Goal: Task Accomplishment & Management: Manage account settings

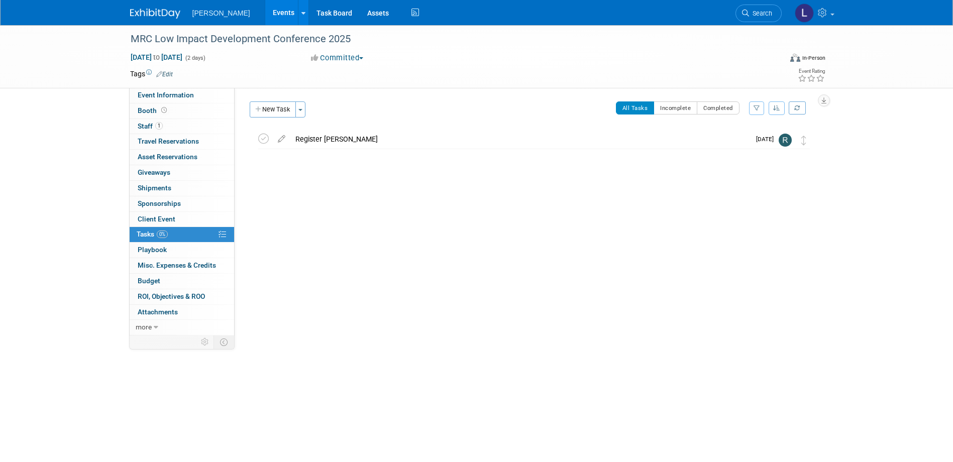
click at [265, 14] on link "Events" at bounding box center [283, 12] width 37 height 25
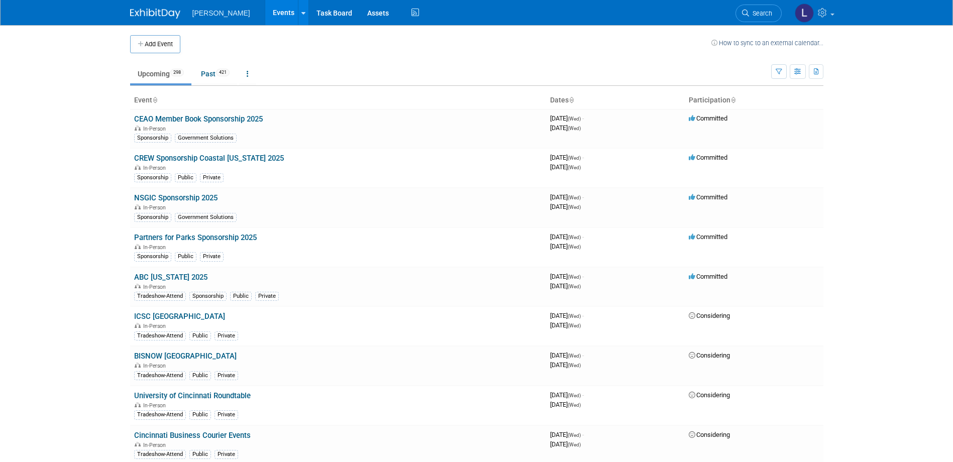
scroll to position [2325, 0]
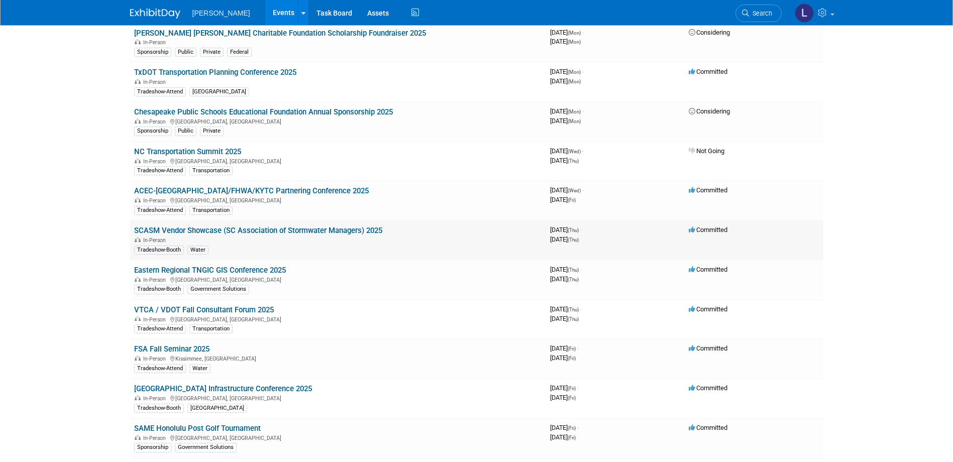
click at [340, 231] on link "SCASM Vendor Showcase (SC Association of Stormwater Managers) 2025" at bounding box center [258, 230] width 248 height 9
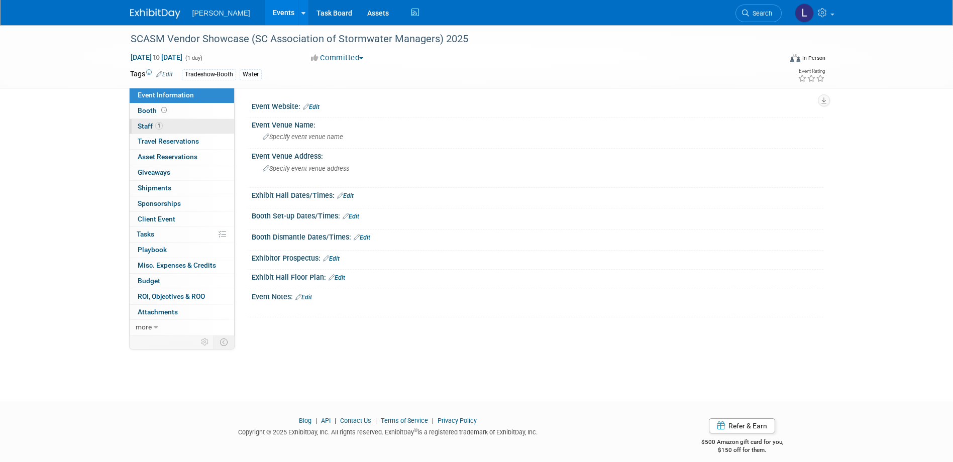
click at [192, 128] on link "1 Staff 1" at bounding box center [182, 126] width 104 height 15
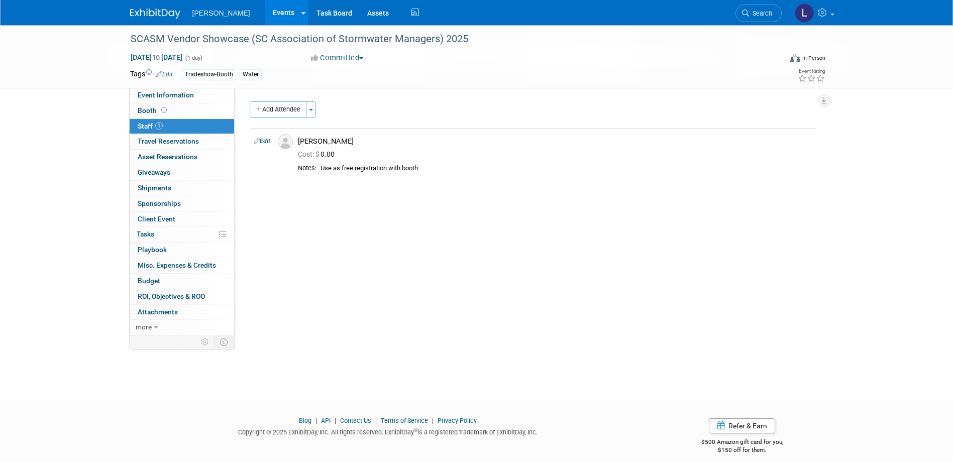
click at [292, 111] on button "Add Attendee" at bounding box center [278, 109] width 57 height 16
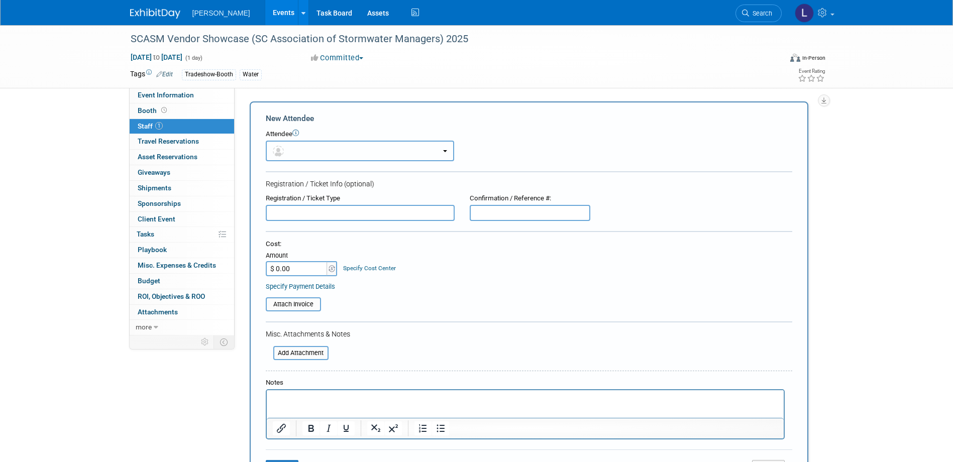
click at [307, 147] on button "button" at bounding box center [360, 151] width 188 height 21
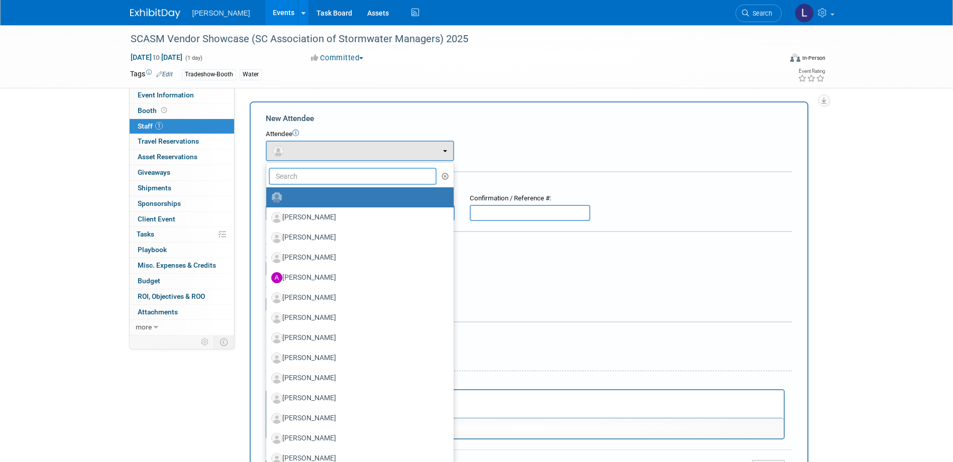
click at [334, 171] on input "text" at bounding box center [353, 176] width 168 height 17
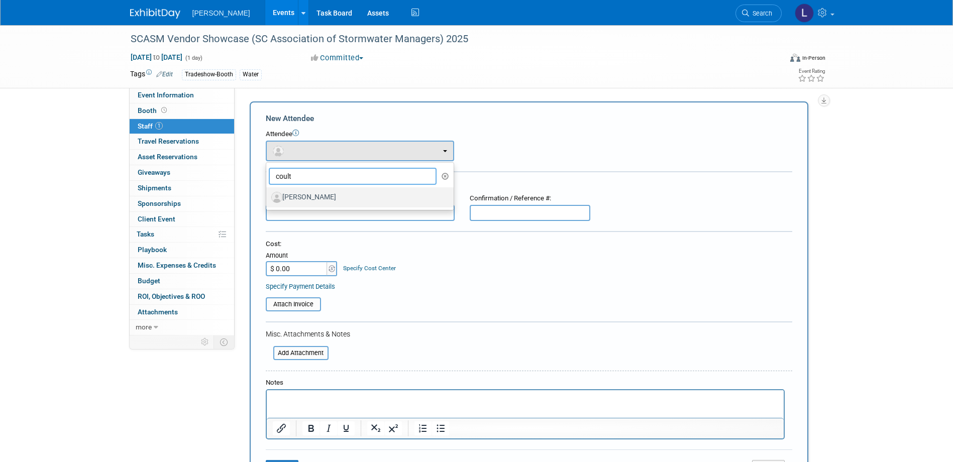
type input "coult"
click at [340, 195] on label "[PERSON_NAME]" at bounding box center [357, 197] width 172 height 16
click at [268, 195] on input "[PERSON_NAME]" at bounding box center [264, 196] width 7 height 7
select select "68f5de79-13f0-4aad-90bd-4fc5a8c6a126"
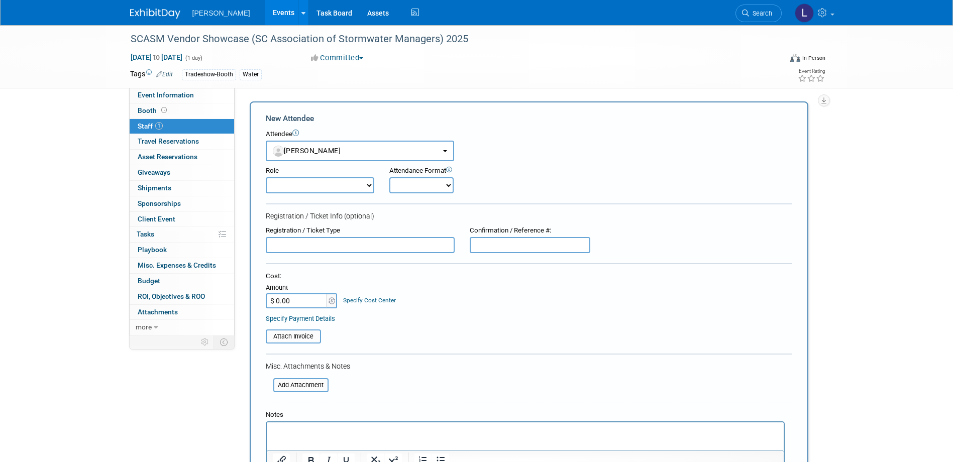
click at [321, 422] on div at bounding box center [525, 446] width 519 height 50
click at [319, 430] on p "Rich Text Area. Press ALT-0 for help." at bounding box center [524, 431] width 505 height 10
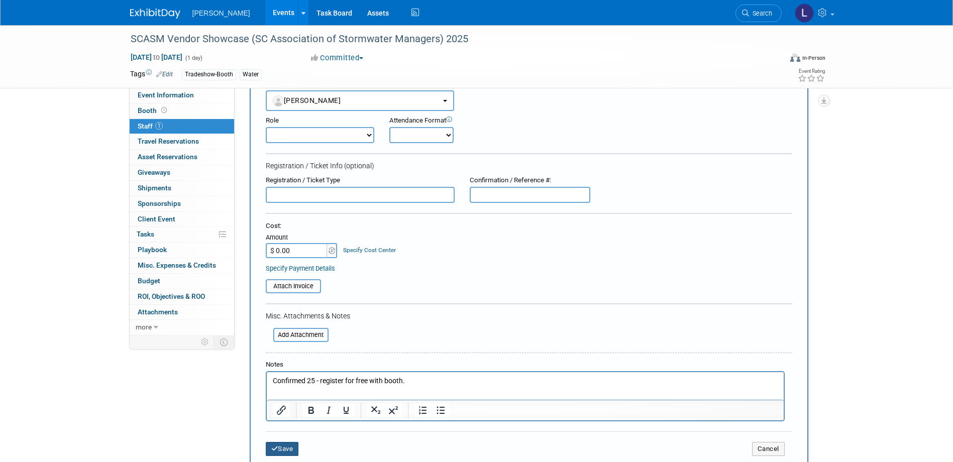
click at [287, 455] on button "Save" at bounding box center [282, 449] width 33 height 14
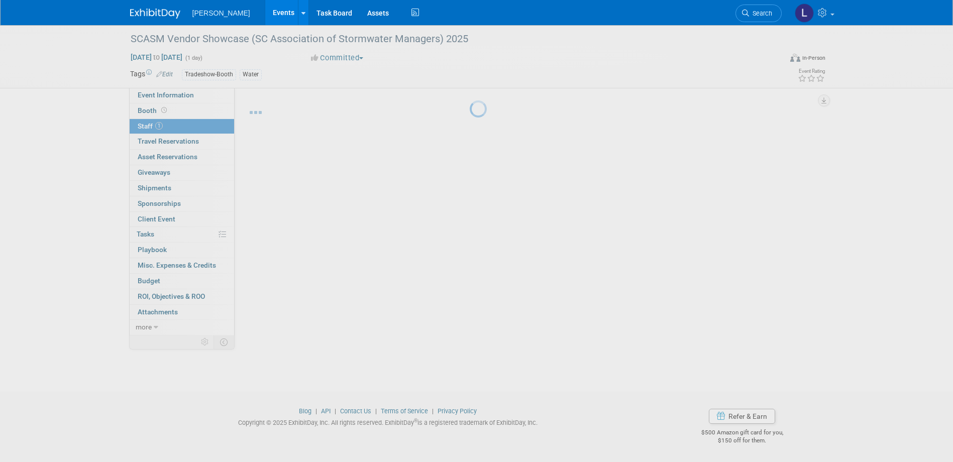
scroll to position [10, 0]
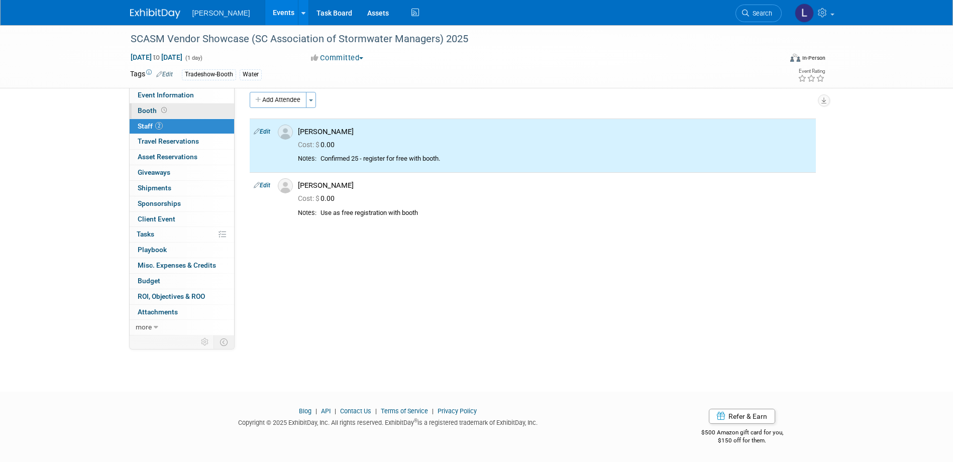
click at [159, 114] on link "Booth" at bounding box center [182, 110] width 104 height 15
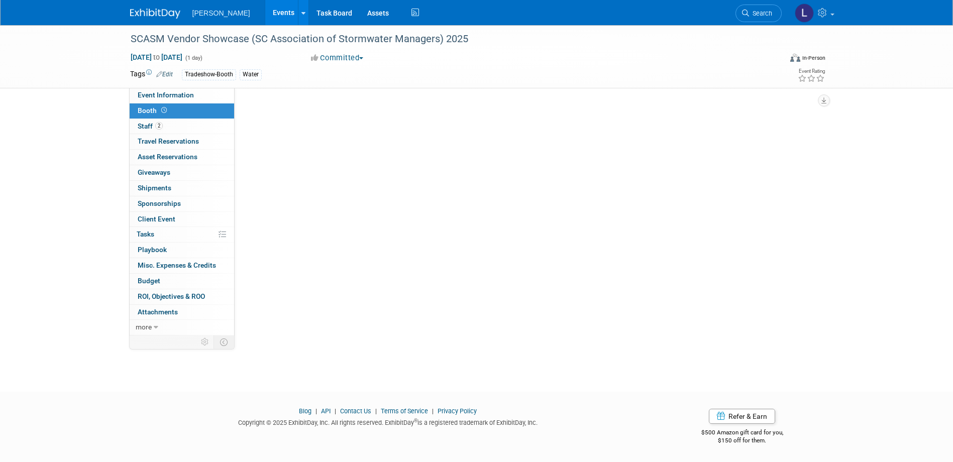
scroll to position [0, 0]
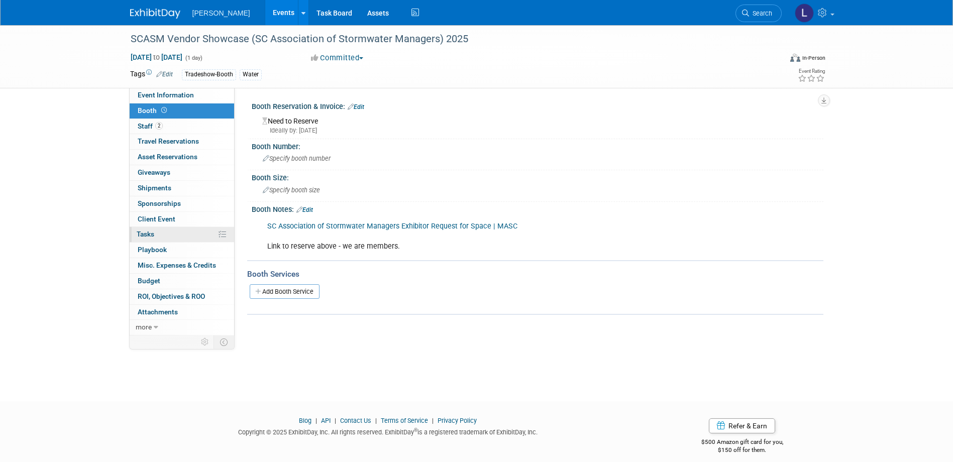
click at [186, 236] on link "0% Tasks 0%" at bounding box center [182, 234] width 104 height 15
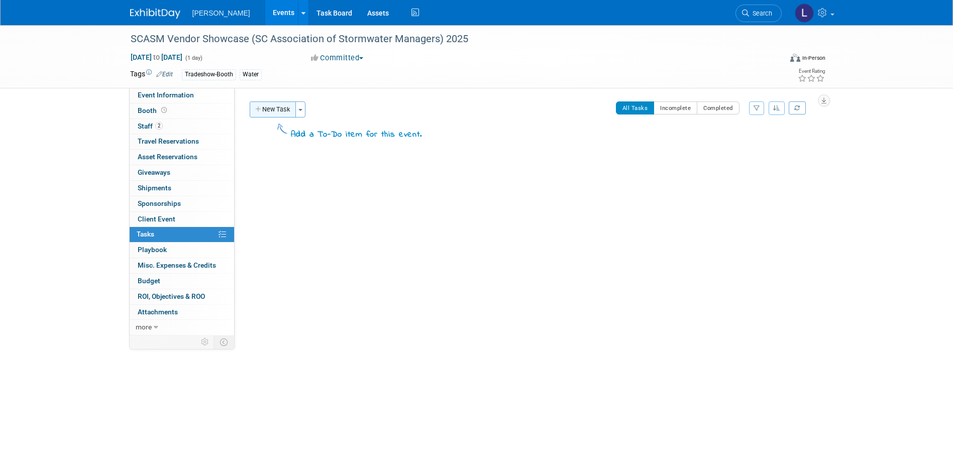
click at [287, 112] on button "New Task" at bounding box center [273, 109] width 46 height 16
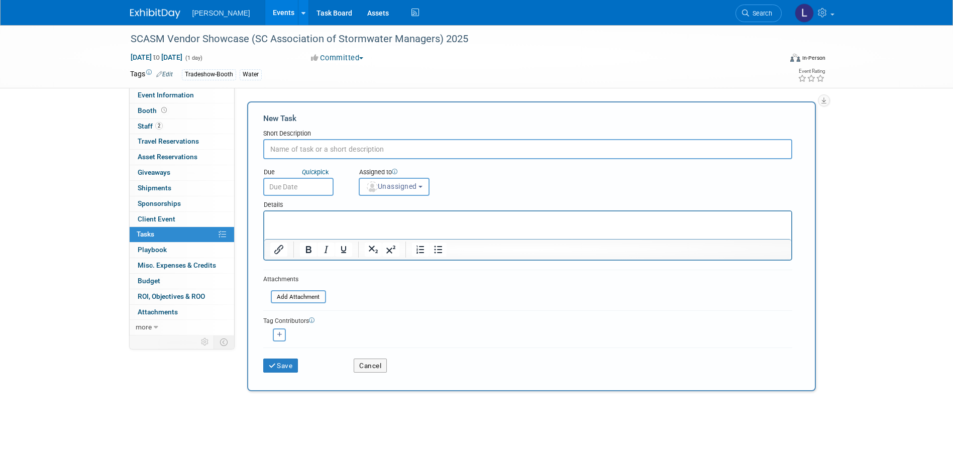
click at [347, 143] on input "text" at bounding box center [527, 149] width 529 height 20
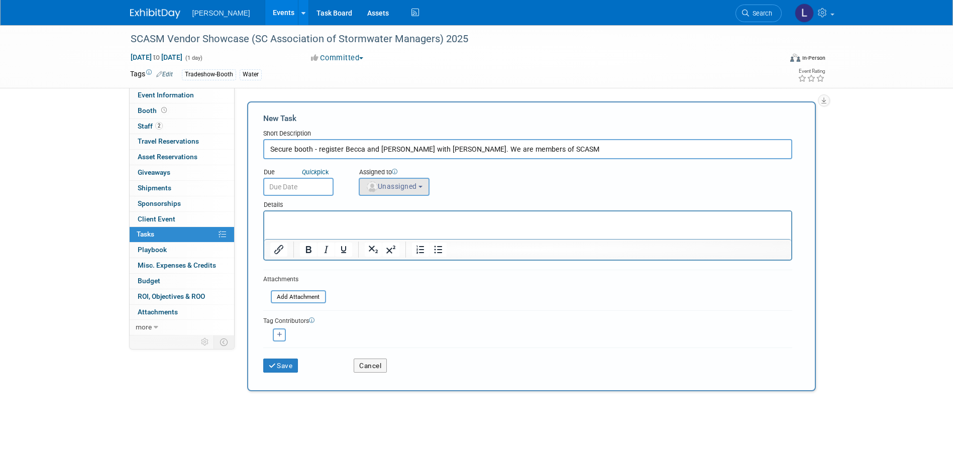
type input "Secure booth - register Becca and [PERSON_NAME] with [PERSON_NAME]. We are memb…"
click at [375, 186] on img "button" at bounding box center [372, 186] width 11 height 11
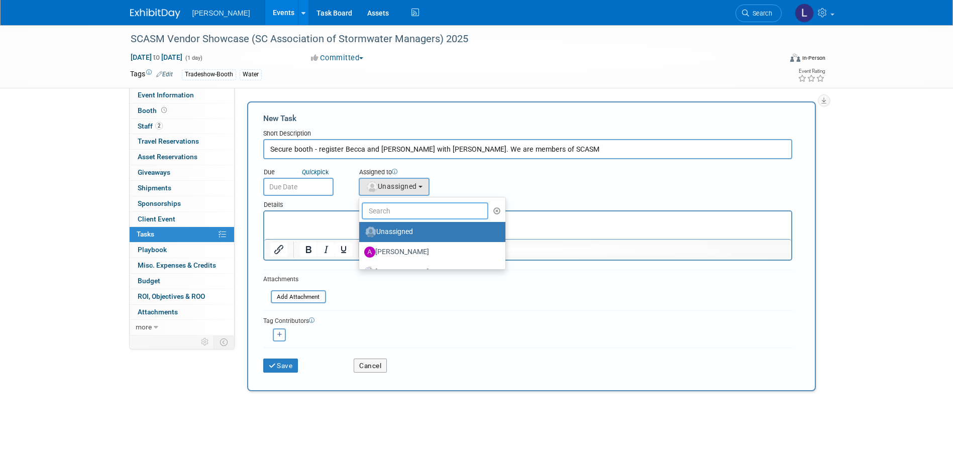
click at [378, 208] on input "text" at bounding box center [425, 210] width 127 height 17
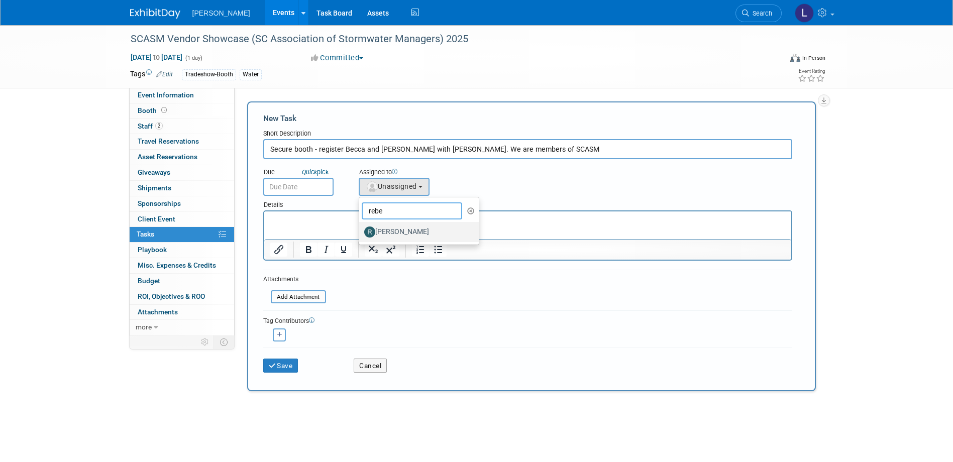
type input "rebe"
click at [393, 232] on label "[PERSON_NAME]" at bounding box center [416, 232] width 105 height 16
click at [361, 232] on input "[PERSON_NAME]" at bounding box center [357, 230] width 7 height 7
select select "844a177d-a181-44ff-a72a-5731d68e4351"
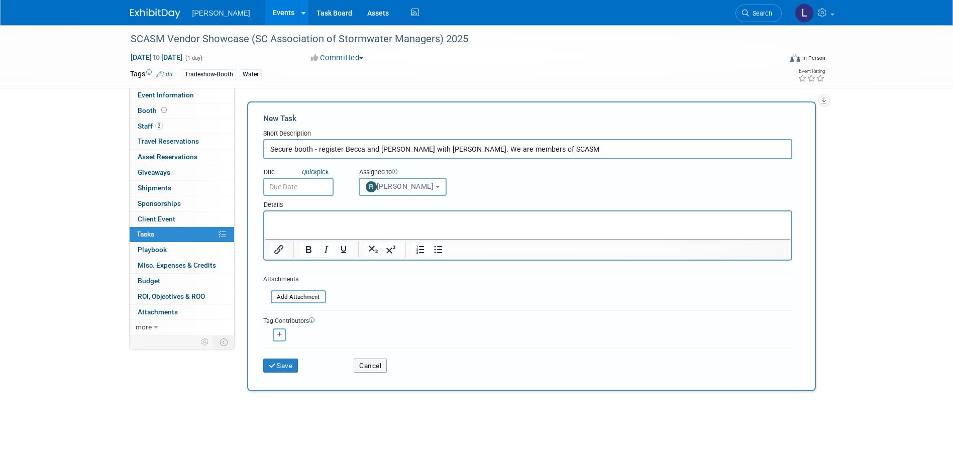
click at [282, 332] on icon "button" at bounding box center [279, 335] width 5 height 6
select select
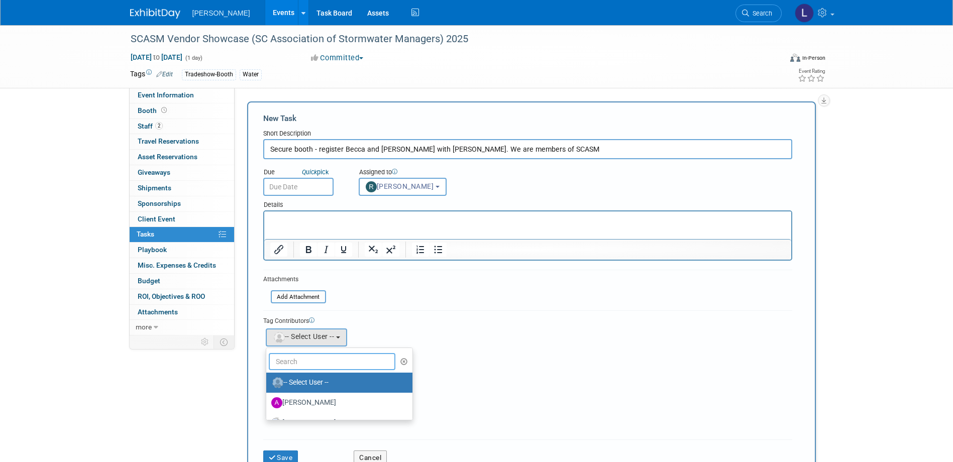
click at [307, 359] on input "text" at bounding box center [332, 361] width 127 height 17
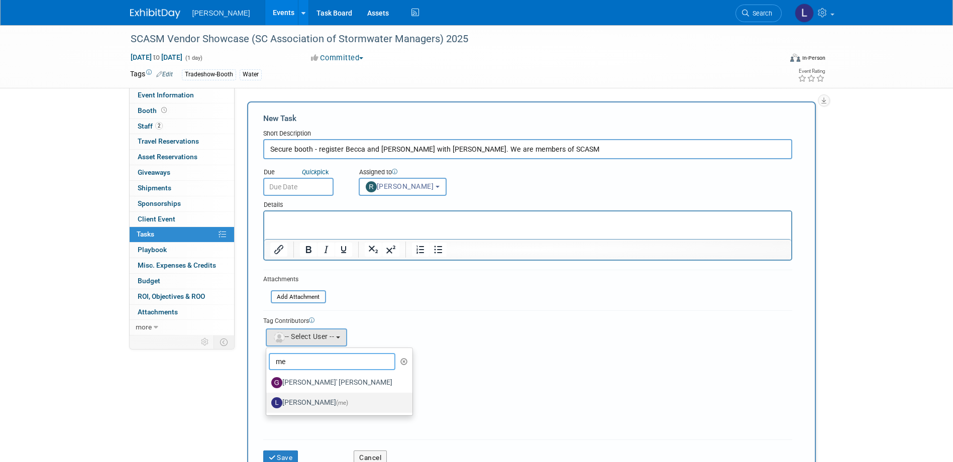
type input "me"
click at [313, 403] on label "[PERSON_NAME] (me)" at bounding box center [336, 403] width 131 height 16
click at [268, 403] on input "[PERSON_NAME] (me)" at bounding box center [264, 401] width 7 height 7
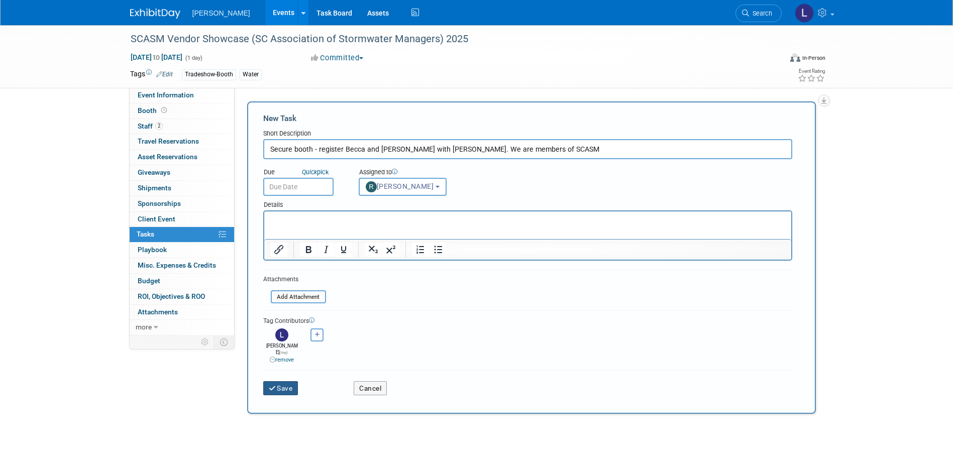
click at [285, 384] on button "Save" at bounding box center [280, 388] width 35 height 14
